Goal: Information Seeking & Learning: Learn about a topic

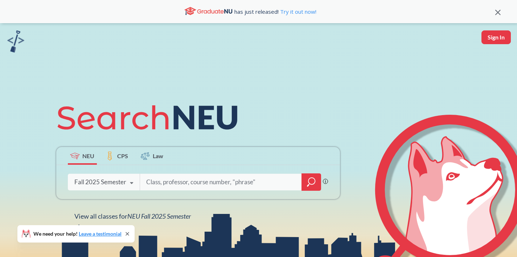
click at [131, 185] on icon at bounding box center [132, 183] width 14 height 20
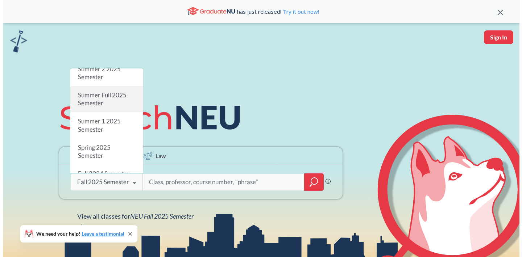
scroll to position [27, 0]
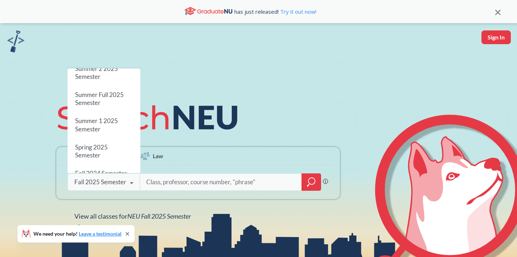
click at [160, 187] on input "search" at bounding box center [220, 182] width 151 height 15
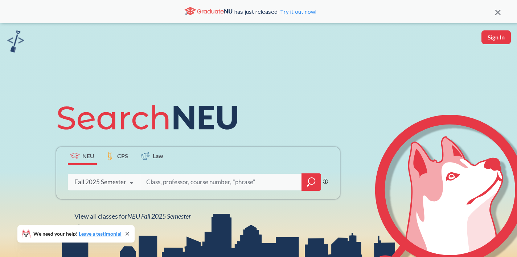
click at [198, 182] on input "search" at bounding box center [220, 182] width 151 height 15
paste input "ARCH 2310"
type input "ARCH 2310"
click at [308, 180] on icon "magnifying glass" at bounding box center [311, 181] width 7 height 7
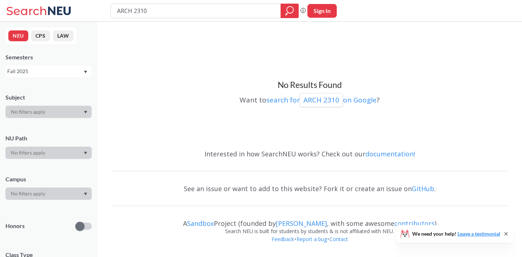
click at [52, 105] on div "Subject" at bounding box center [48, 102] width 86 height 32
click at [54, 111] on div at bounding box center [48, 112] width 86 height 12
click at [84, 114] on div at bounding box center [48, 112] width 86 height 12
click at [81, 70] on div "Fall 2025" at bounding box center [45, 71] width 76 height 8
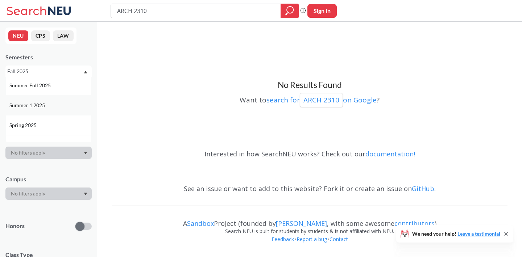
scroll to position [43, 0]
click at [49, 119] on div "Spring 2025" at bounding box center [48, 124] width 86 height 20
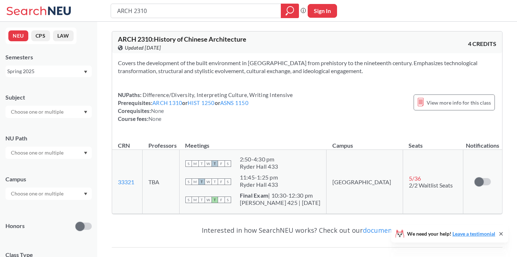
click at [42, 74] on div "Spring 2025" at bounding box center [45, 71] width 76 height 8
click at [42, 105] on span "Summer 2 2025" at bounding box center [27, 107] width 37 height 8
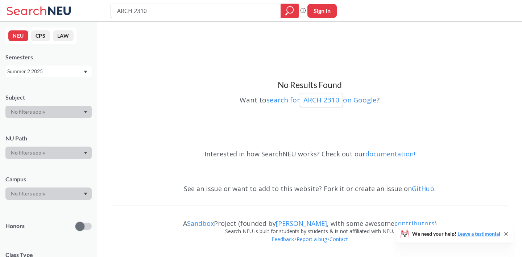
click at [52, 73] on div "Summer 2 2025" at bounding box center [45, 71] width 76 height 8
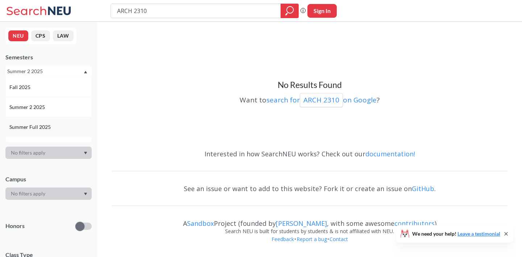
click at [46, 130] on span "Summer Full 2025" at bounding box center [30, 127] width 43 height 8
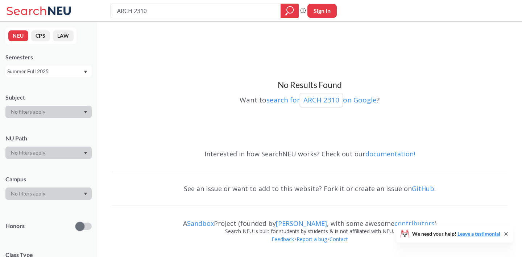
click at [64, 69] on div "Summer Full 2025" at bounding box center [45, 71] width 76 height 8
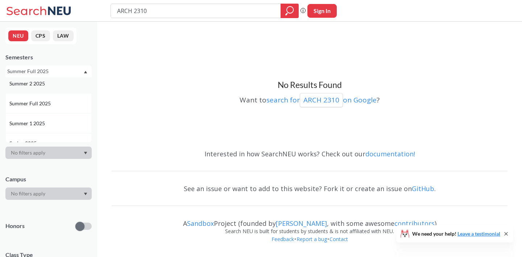
scroll to position [25, 0]
click at [50, 114] on div "Summer 1 2025" at bounding box center [48, 122] width 86 height 20
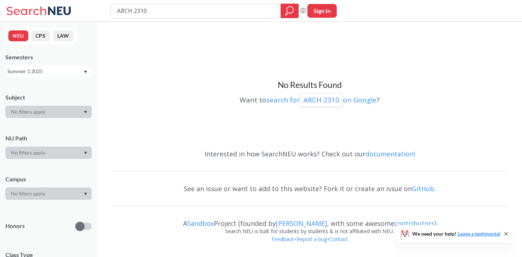
click at [43, 69] on div "Summer 1 2025" at bounding box center [45, 71] width 76 height 8
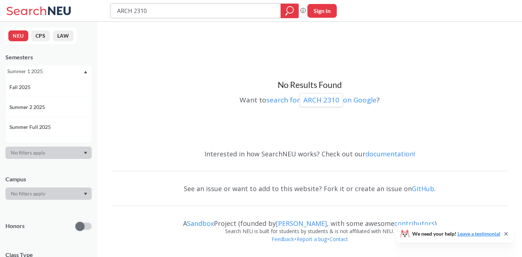
click at [148, 10] on input "ARCH 2310" at bounding box center [195, 11] width 159 height 12
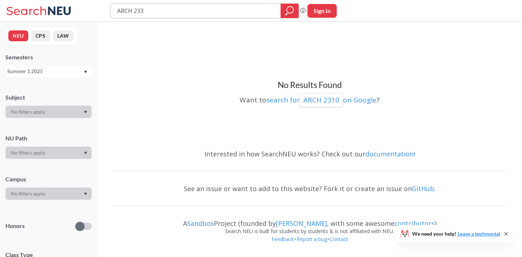
type input "ARCH 2330"
click at [85, 75] on div "Summer 1 2025" at bounding box center [48, 72] width 86 height 12
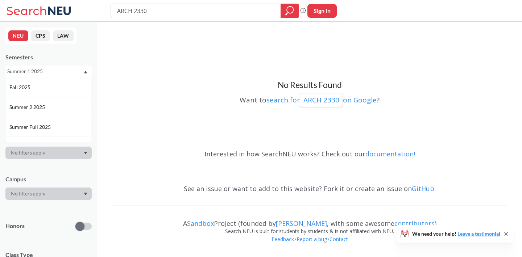
click at [47, 67] on div "Summer 1 2025" at bounding box center [48, 72] width 86 height 12
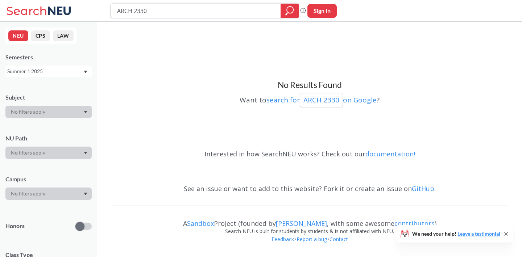
click at [286, 16] on icon "magnifying glass" at bounding box center [289, 11] width 9 height 10
click at [82, 74] on div "Summer 1 2025" at bounding box center [45, 71] width 76 height 8
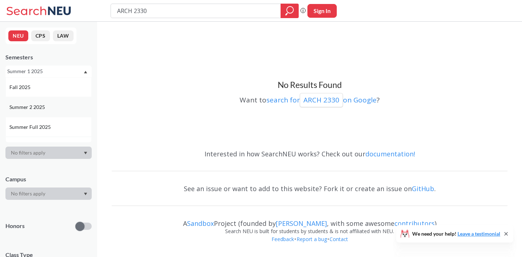
click at [62, 107] on div "Summer 2 2025" at bounding box center [50, 107] width 82 height 8
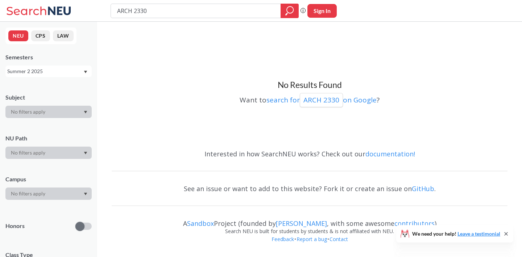
click at [65, 76] on div "Summer 2 2025" at bounding box center [48, 72] width 86 height 12
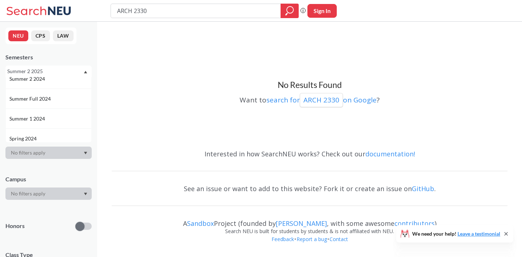
scroll to position [133, 0]
click at [68, 129] on div "Spring 2024" at bounding box center [50, 133] width 82 height 8
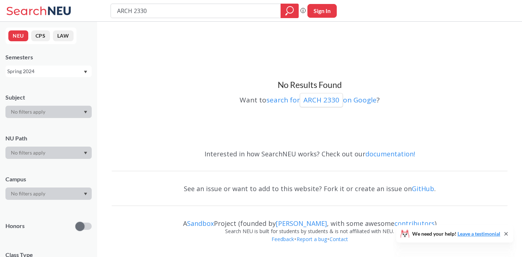
click at [79, 71] on div "Spring 2024" at bounding box center [45, 71] width 76 height 8
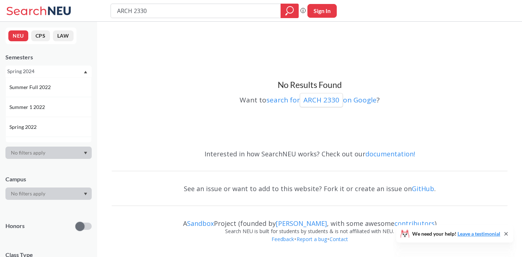
scroll to position [363, 0]
click at [57, 120] on div "Fall 2021" at bounding box center [50, 123] width 82 height 8
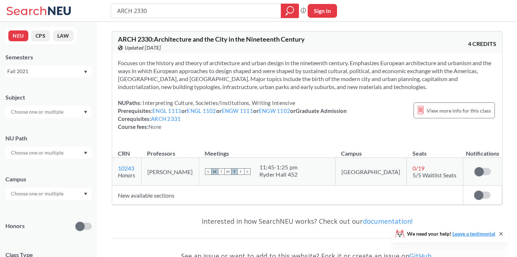
click at [81, 76] on div "Fall 2021" at bounding box center [48, 72] width 86 height 12
